Goal: Information Seeking & Learning: Learn about a topic

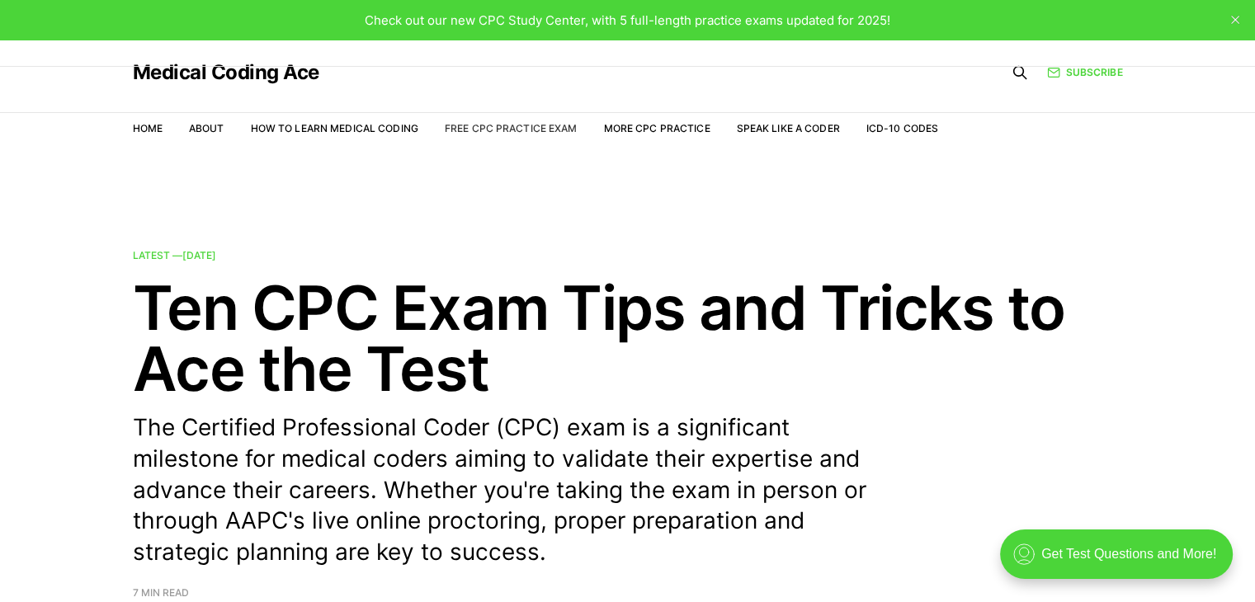
click at [497, 123] on link "Free CPC Practice Exam" at bounding box center [511, 128] width 133 height 12
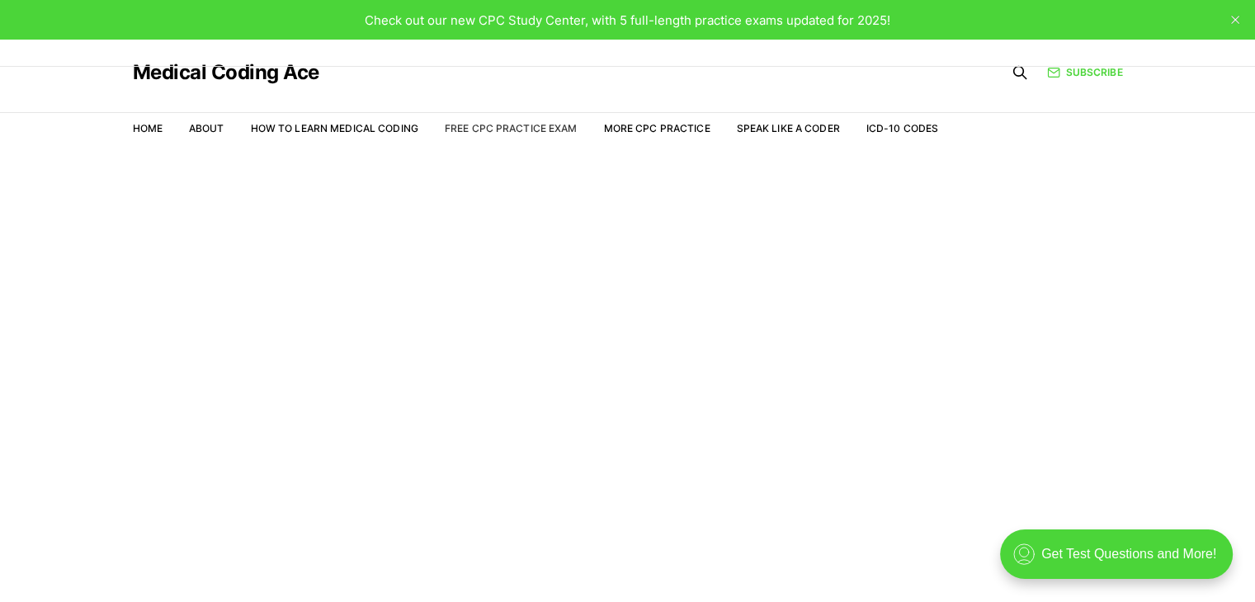
click at [512, 131] on link "Free CPC Practice Exam" at bounding box center [511, 128] width 133 height 12
click at [146, 133] on link "Home" at bounding box center [148, 128] width 30 height 12
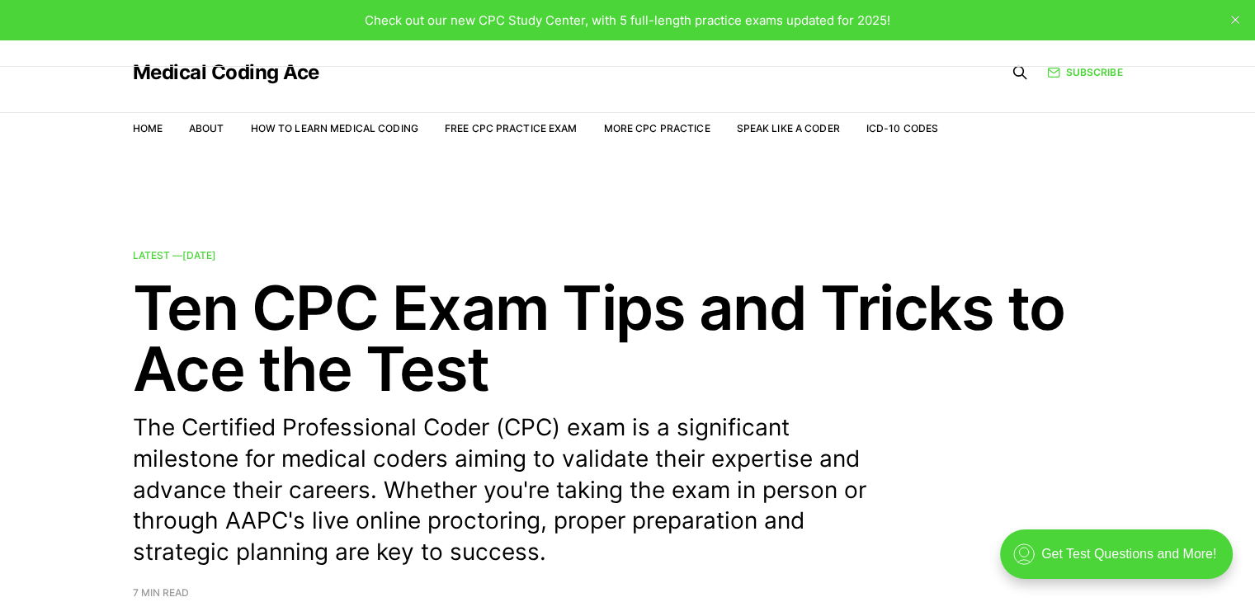
click at [248, 123] on ul "Home About How to Learn Medical Coding Free CPC Practice Exam More CPC Practice…" at bounding box center [536, 128] width 806 height 16
click at [281, 128] on link "How to Learn Medical Coding" at bounding box center [334, 128] width 167 height 12
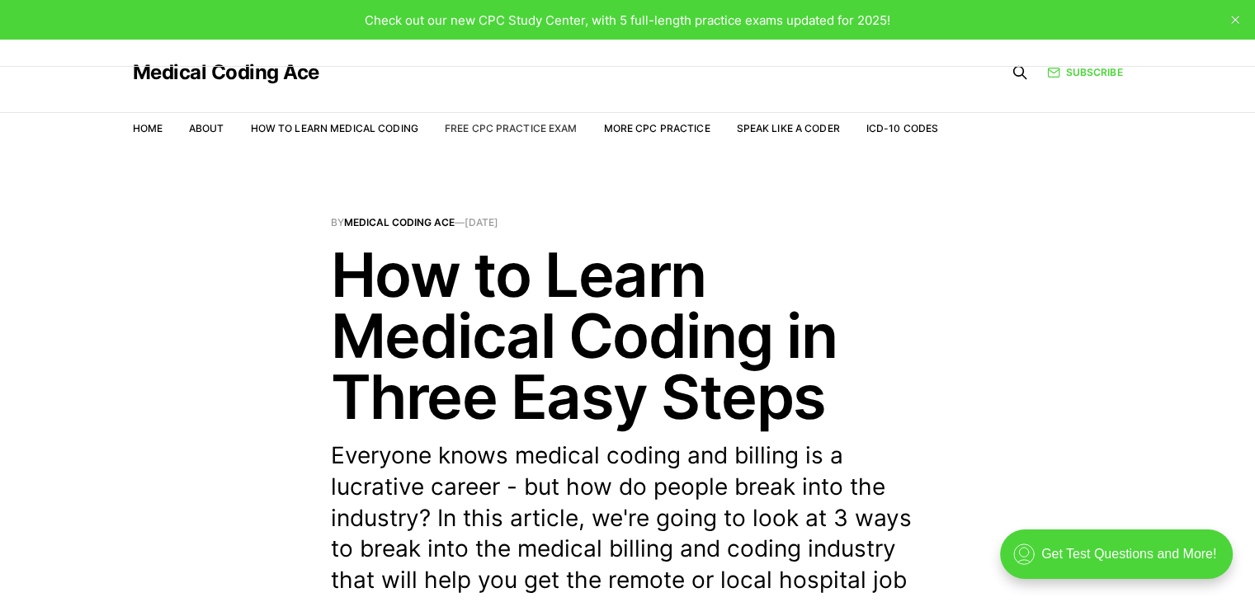
click at [465, 130] on link "Free CPC Practice Exam" at bounding box center [511, 128] width 133 height 12
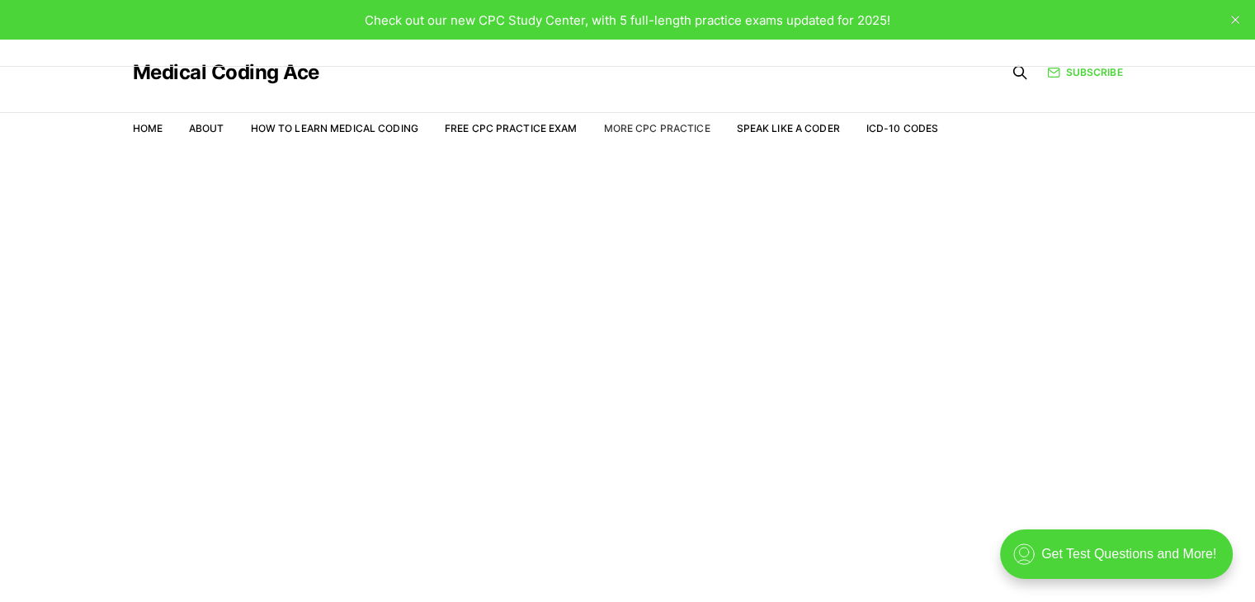
click at [636, 133] on link "More CPC Practice" at bounding box center [656, 128] width 106 height 12
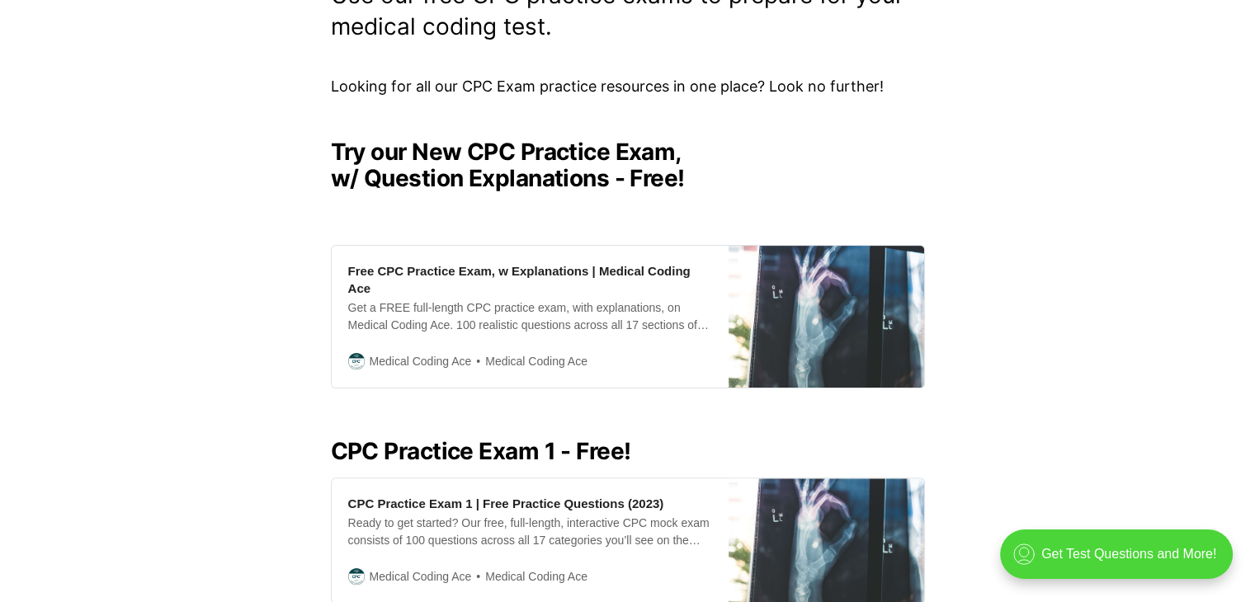
scroll to position [356, 0]
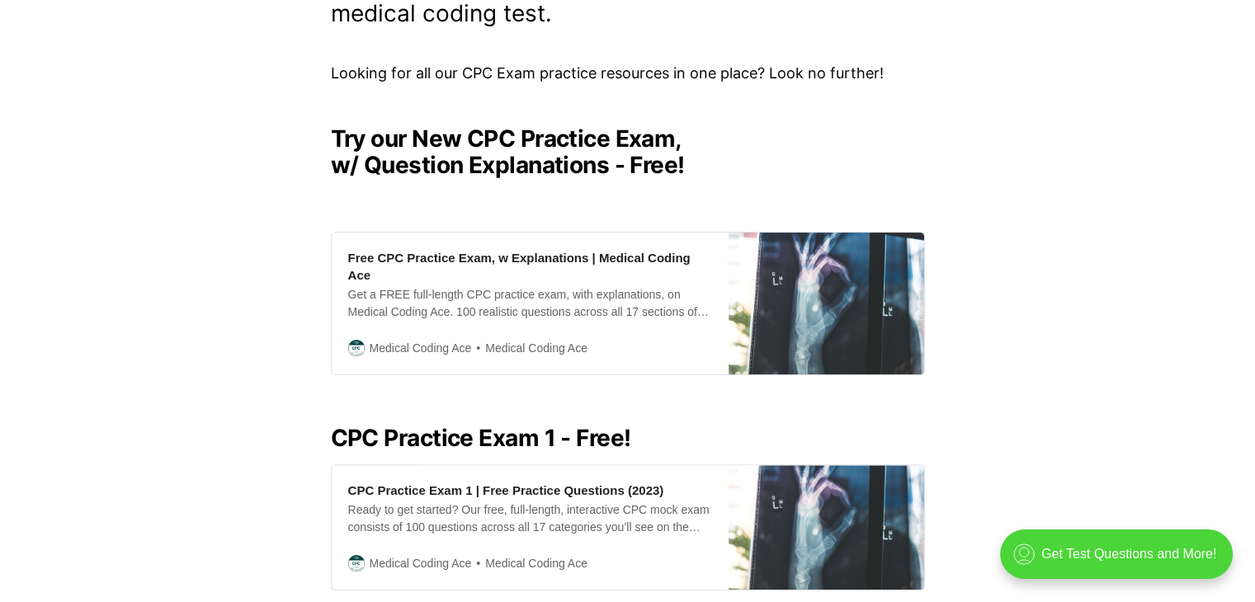
click at [550, 157] on h2 "Try our New CPC Practice Exam, w/ Question Explanations - Free!" at bounding box center [628, 151] width 594 height 53
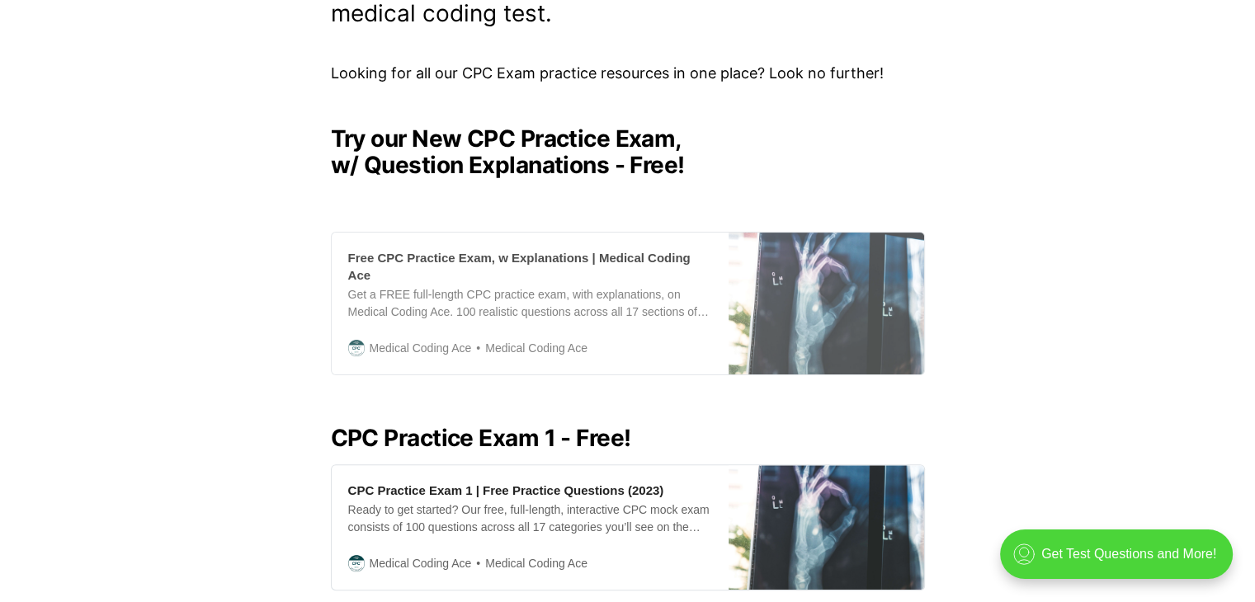
scroll to position [0, 0]
